Goal: Find contact information: Find contact information

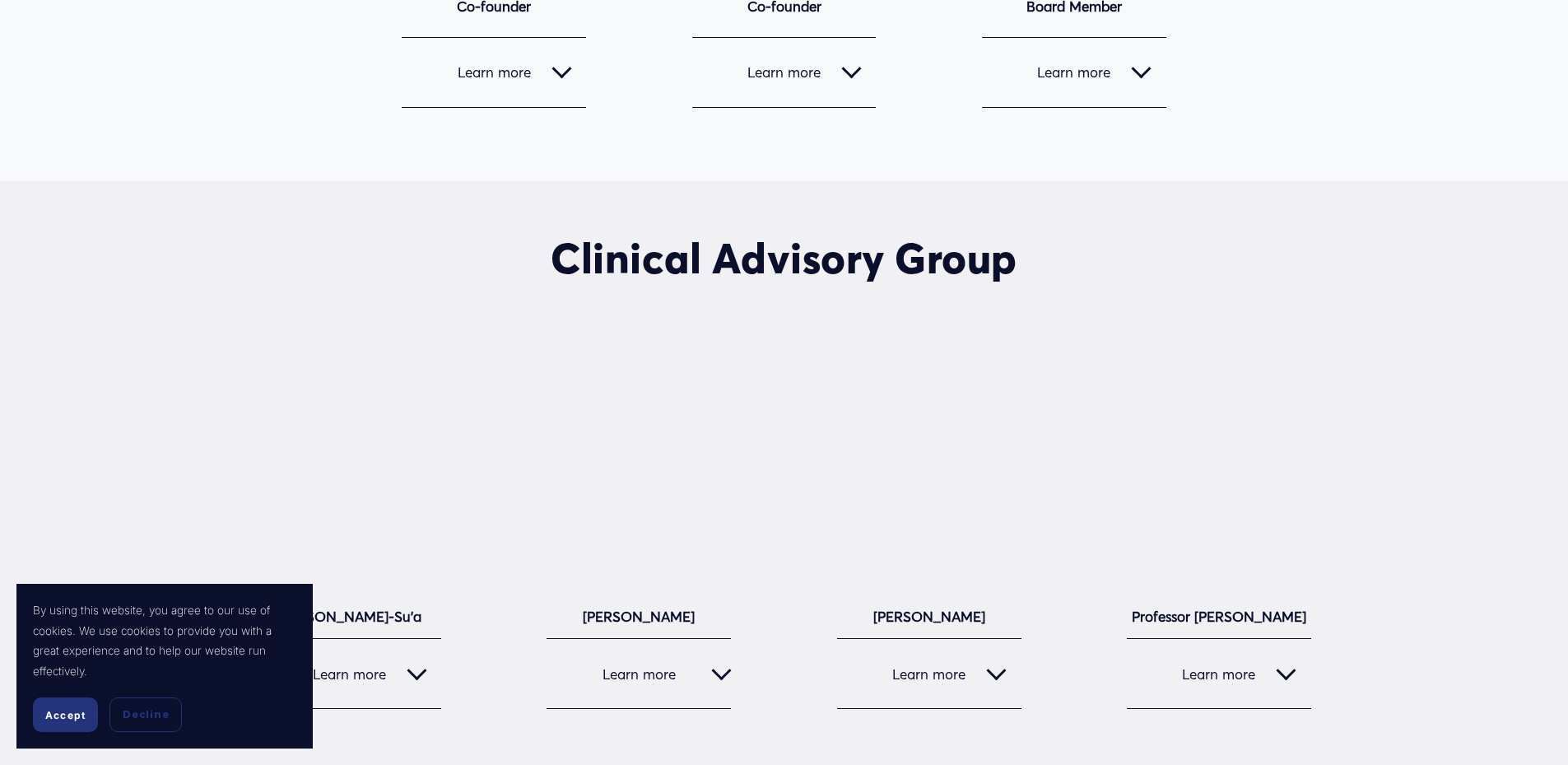
scroll to position [2142, 0]
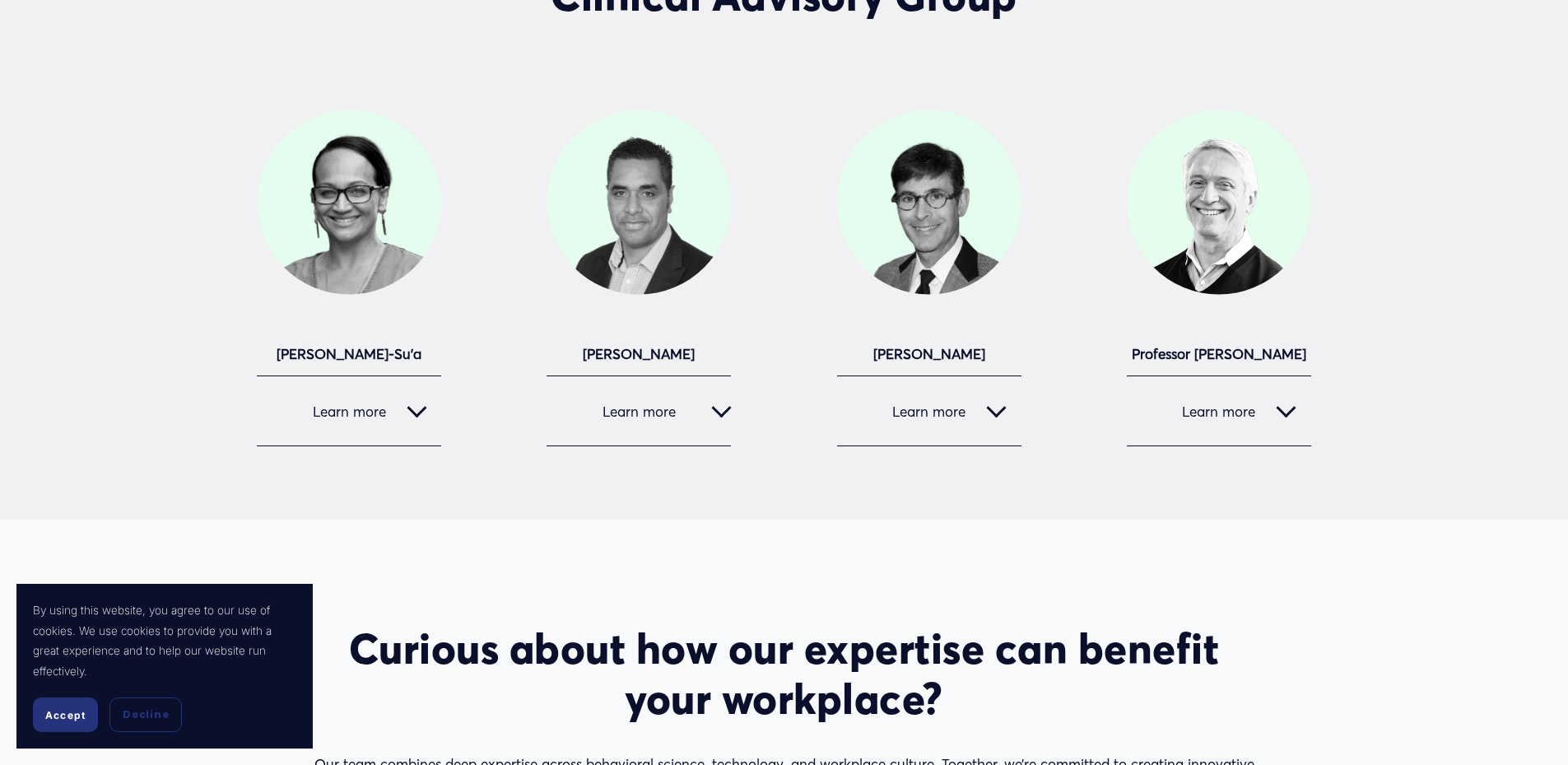
click at [401, 418] on span "Learn more" at bounding box center [339, 412] width 135 height 17
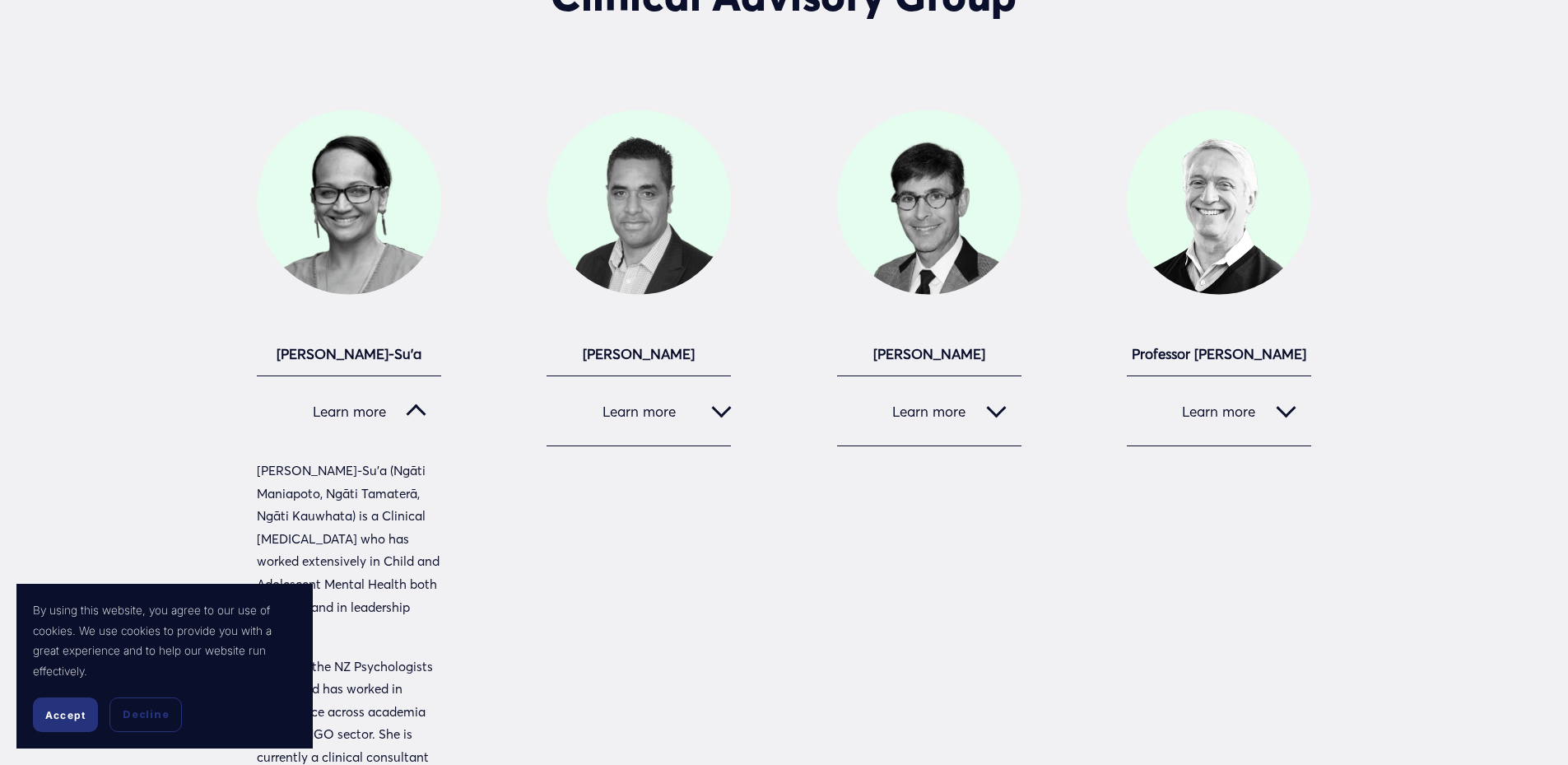
click at [724, 412] on div at bounding box center [721, 408] width 20 height 20
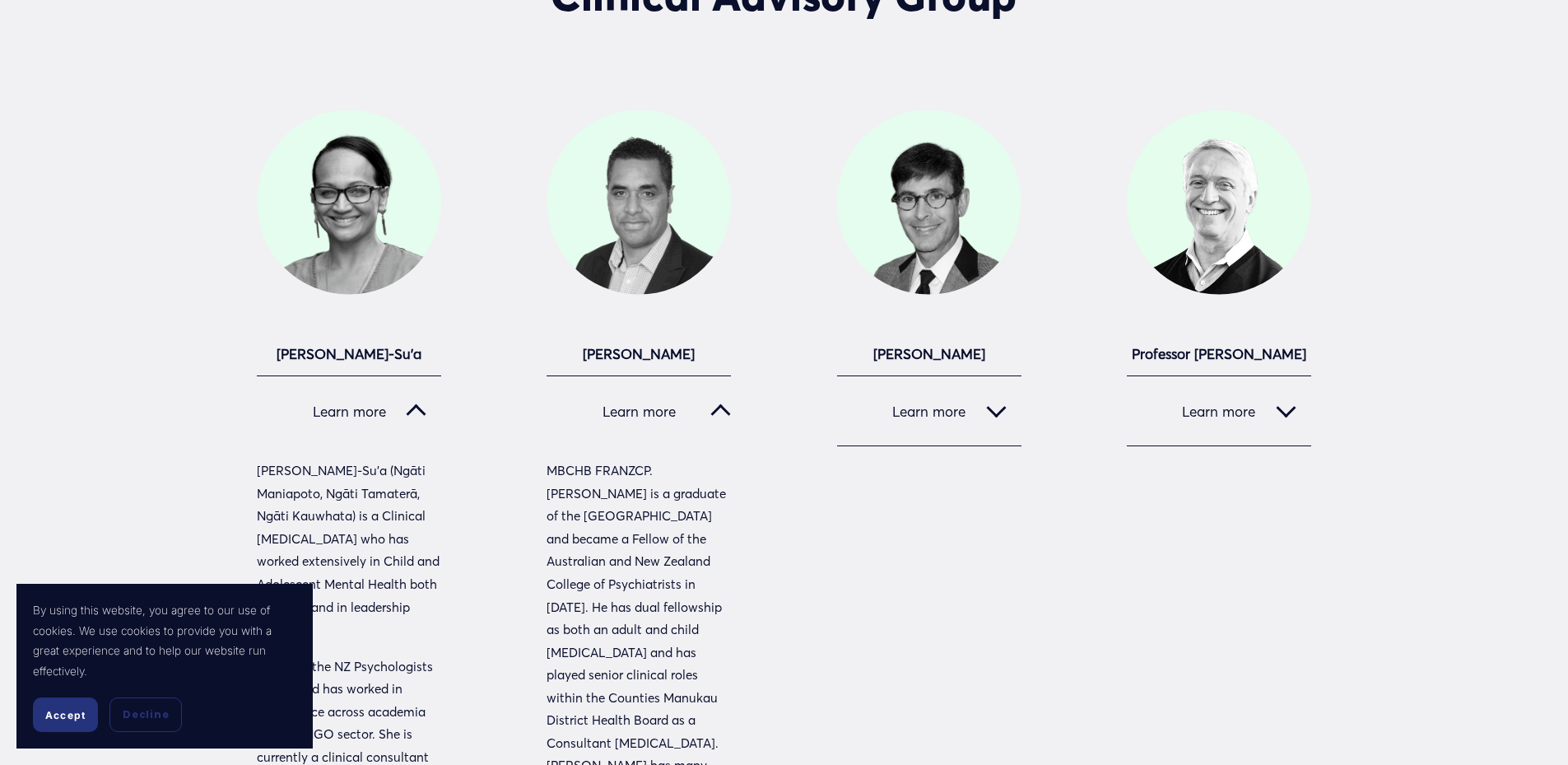
click at [998, 413] on div at bounding box center [997, 408] width 20 height 20
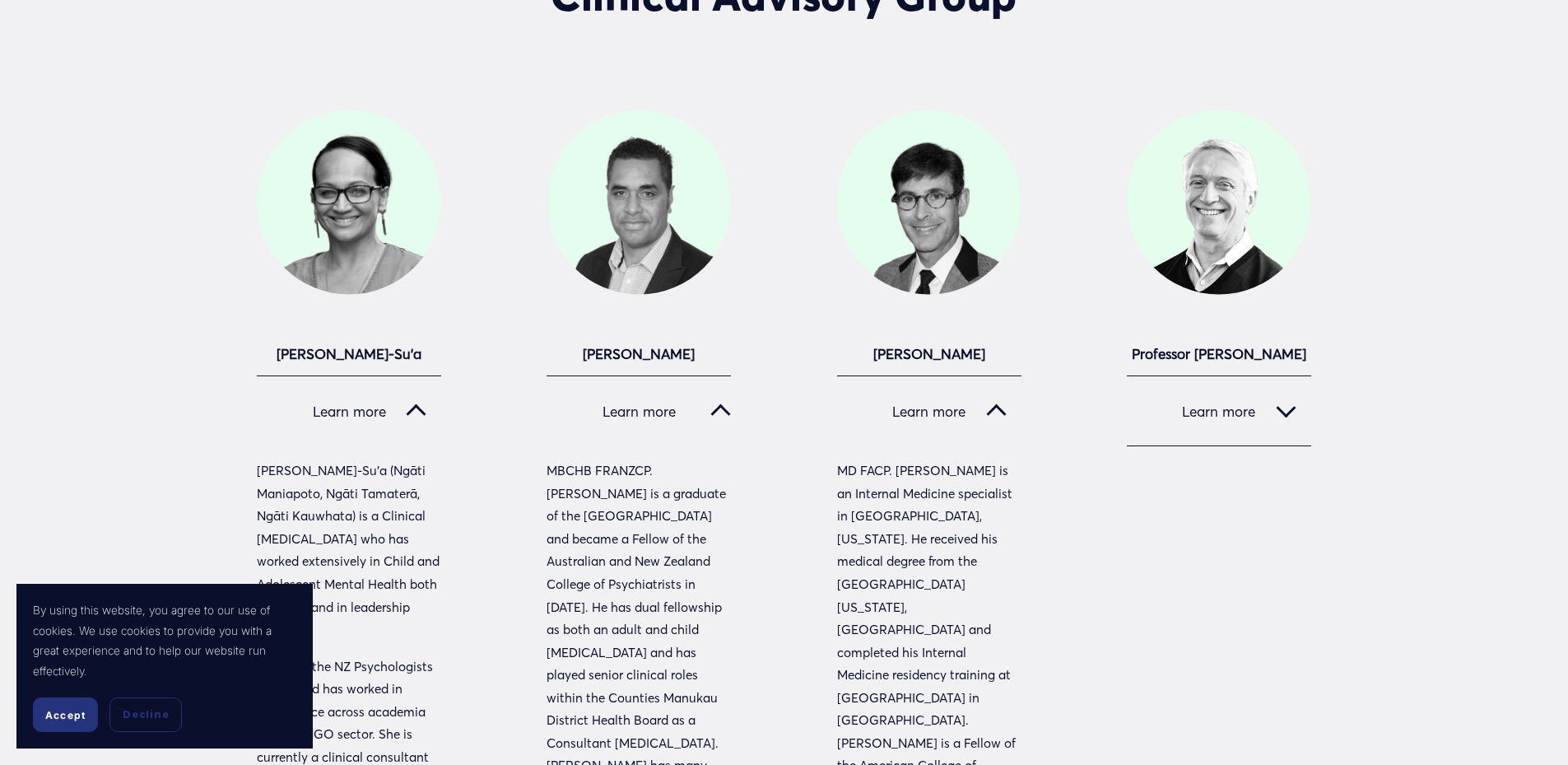
click at [1221, 407] on span "Learn more" at bounding box center [1209, 412] width 135 height 17
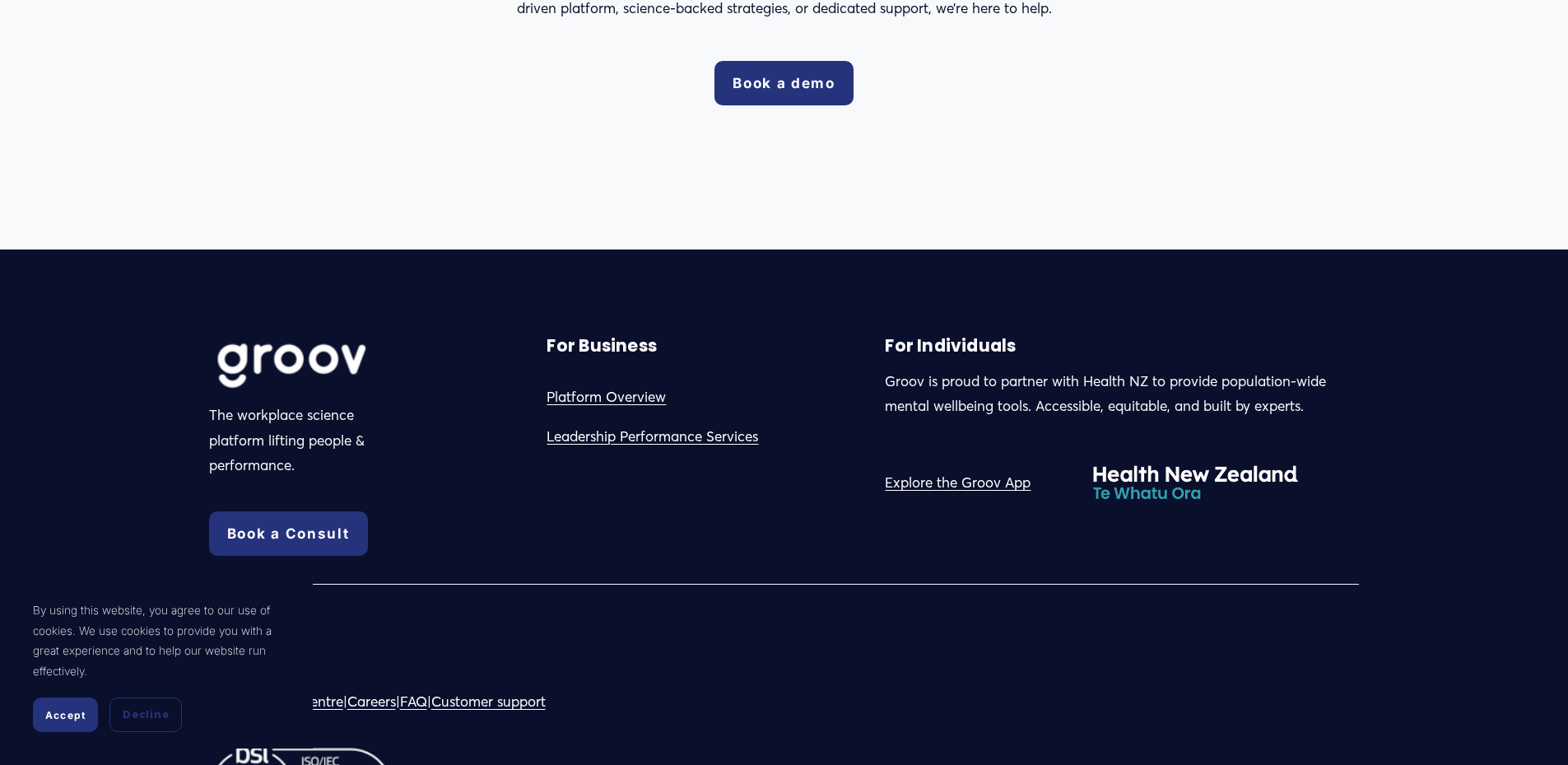
scroll to position [4012, 0]
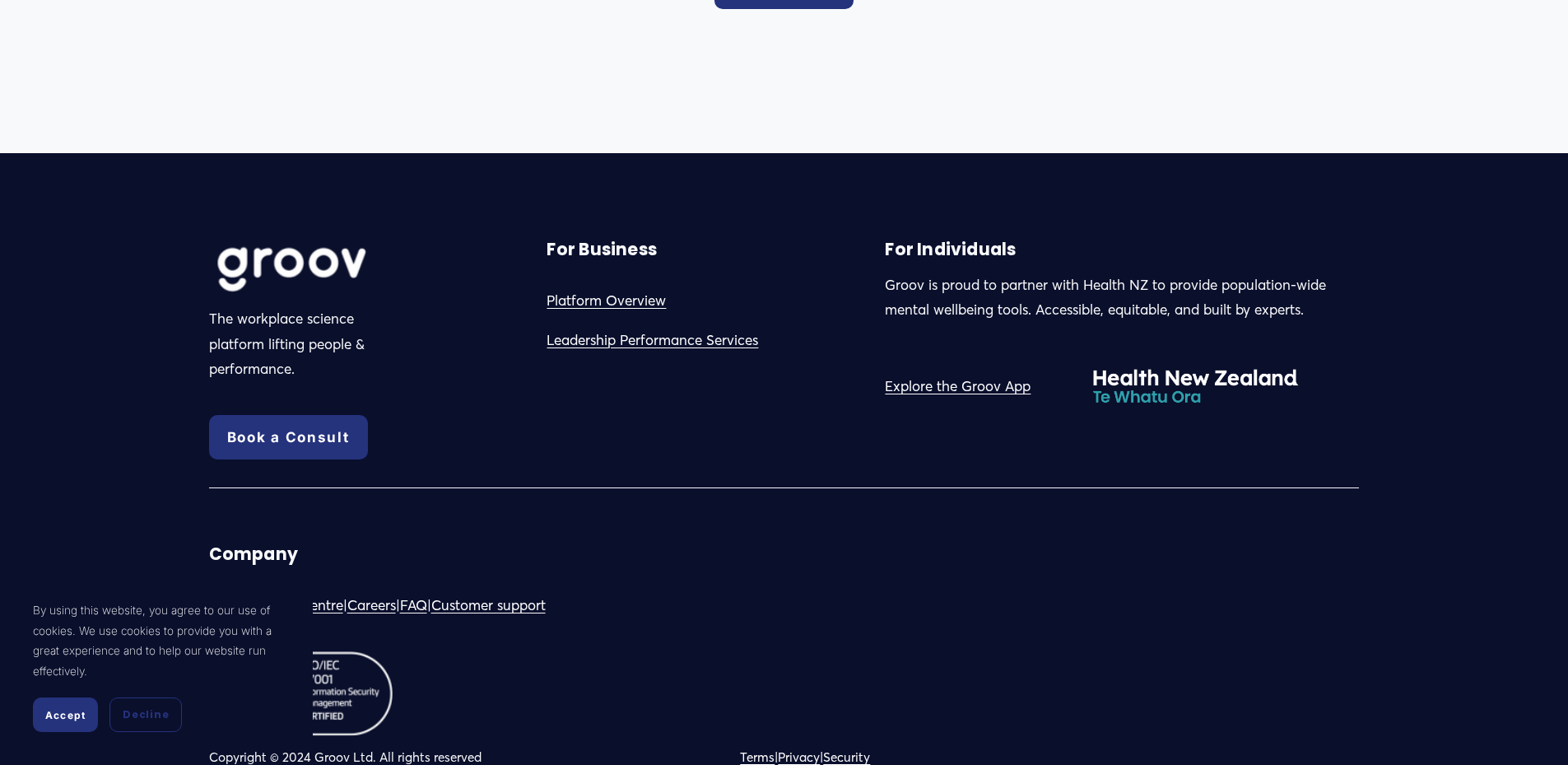
click at [427, 593] on link "FAQ" at bounding box center [414, 606] width 27 height 26
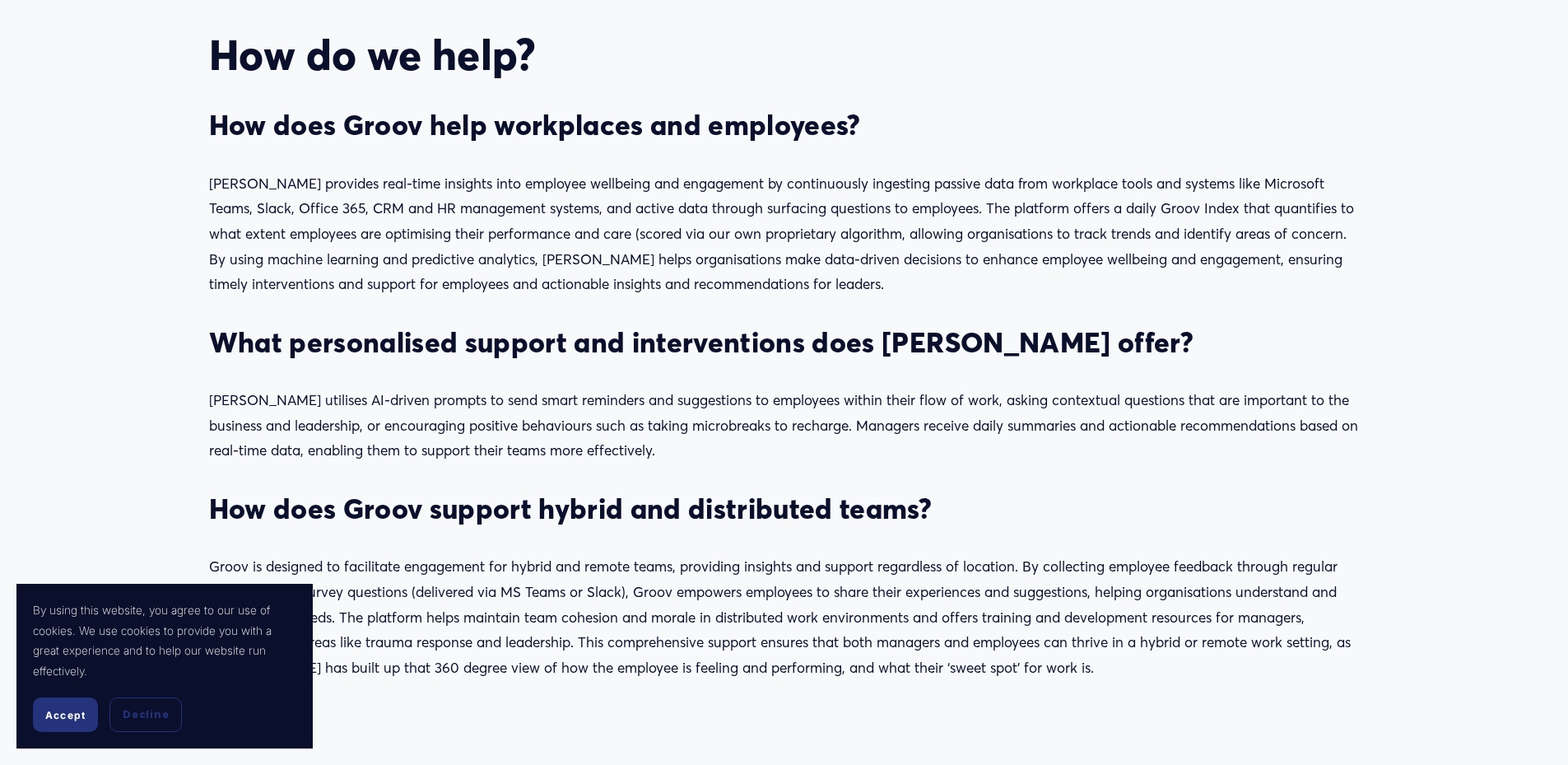
scroll to position [659, 0]
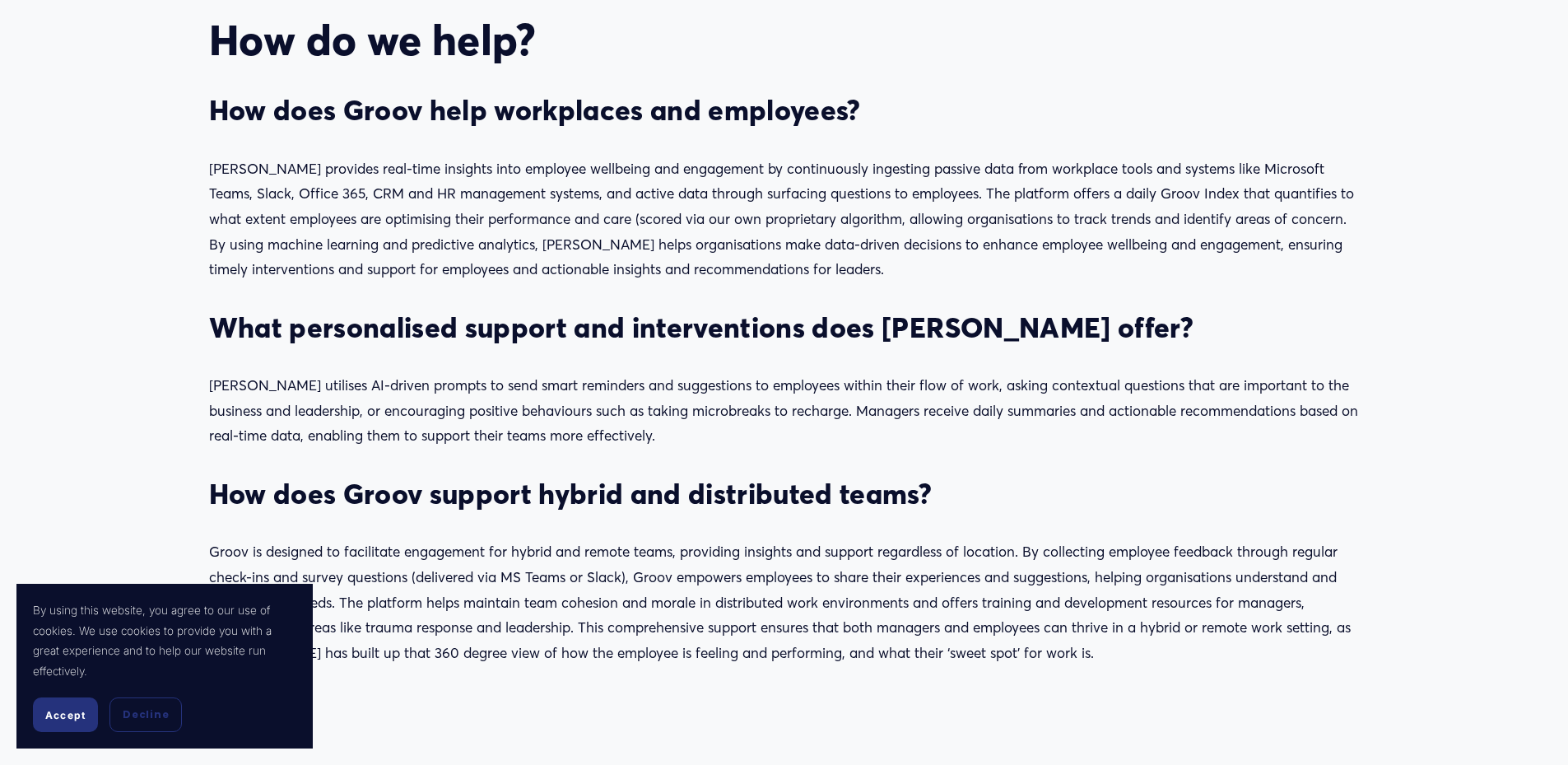
click at [77, 709] on span "Accept" at bounding box center [66, 715] width 41 height 12
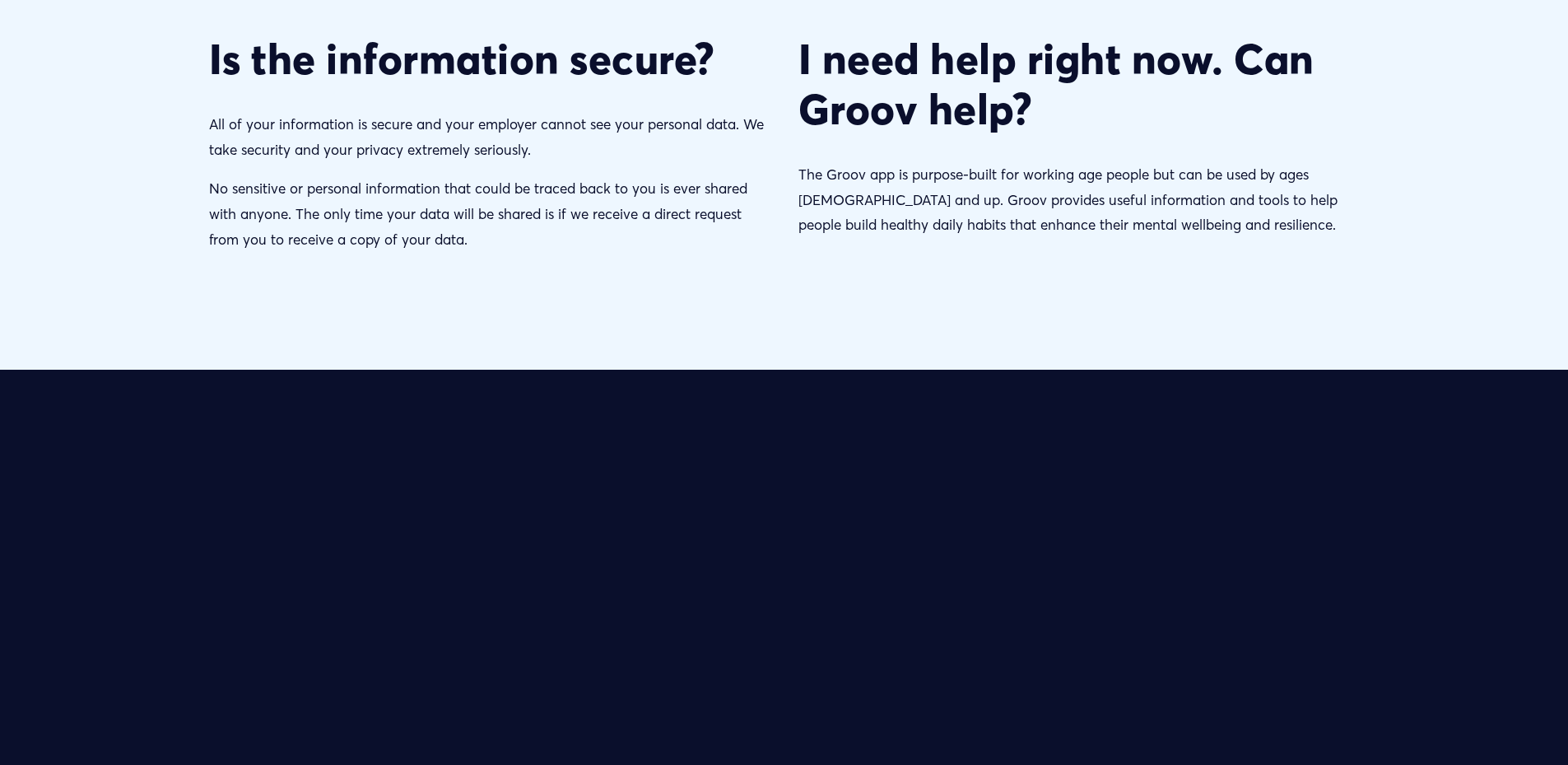
scroll to position [2224, 0]
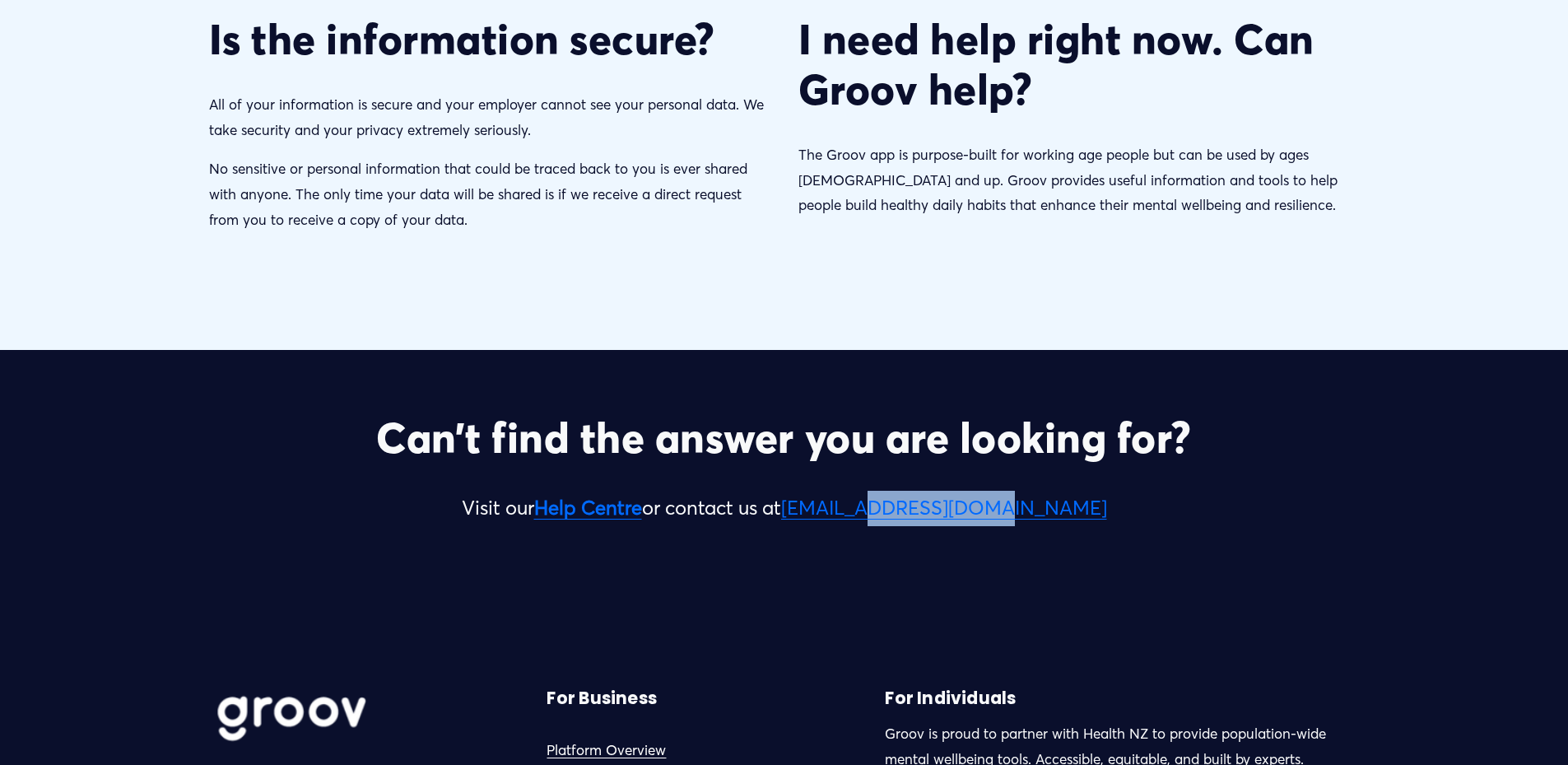
drag, startPoint x: 1087, startPoint y: 513, endPoint x: 930, endPoint y: 520, distance: 157.2
click at [930, 520] on p "Visit our Help Centre or contact us at support@groovnow.com" at bounding box center [784, 509] width 1151 height 36
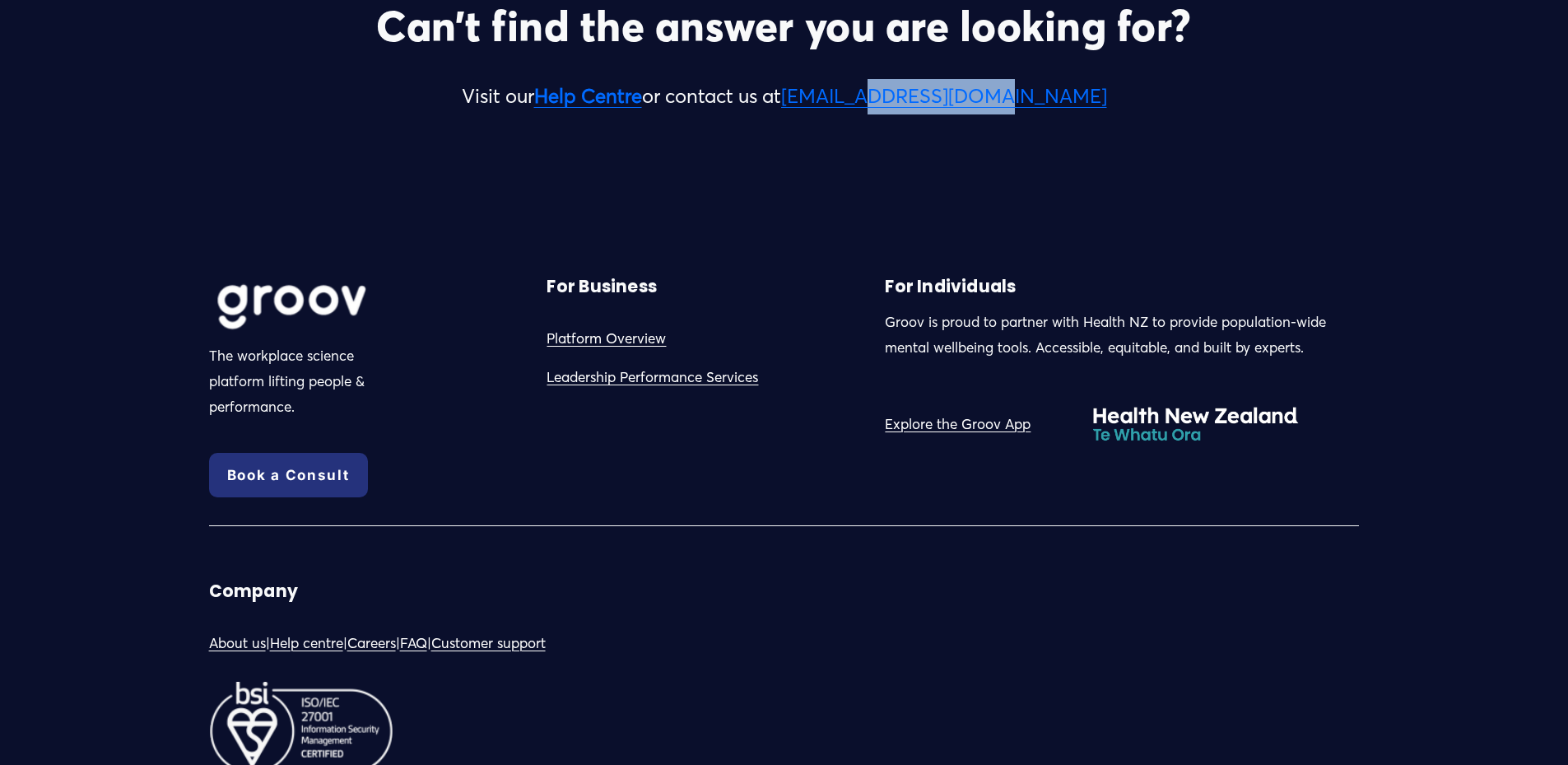
copy link "groovnow.com"
